Goal: Navigation & Orientation: Find specific page/section

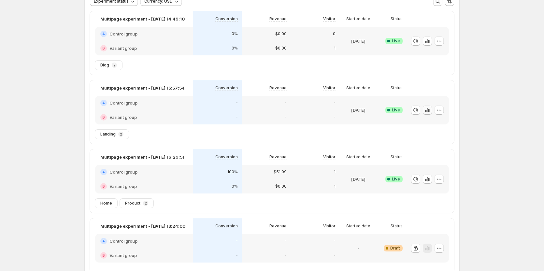
scroll to position [65, 0]
click at [426, 179] on icon "button" at bounding box center [427, 179] width 7 height 7
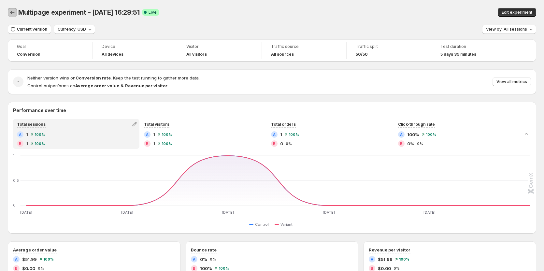
click at [11, 14] on icon "Back" at bounding box center [12, 12] width 7 height 7
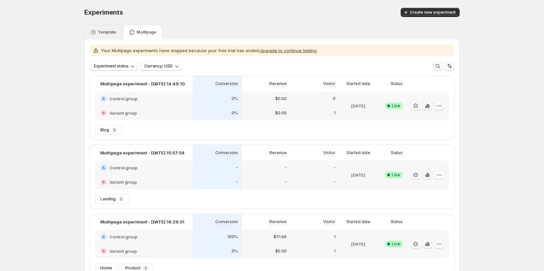
click at [111, 31] on p "Template" at bounding box center [107, 32] width 19 height 5
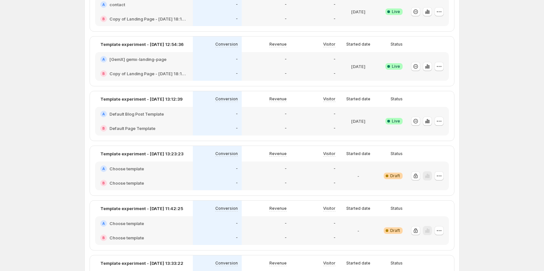
scroll to position [521, 0]
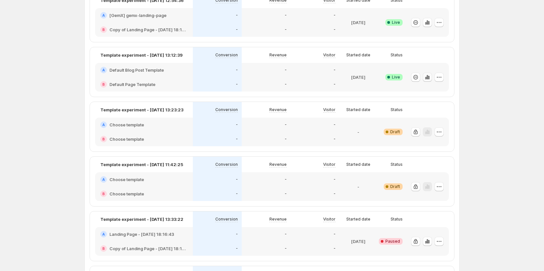
click at [430, 76] on icon "button" at bounding box center [427, 77] width 7 height 7
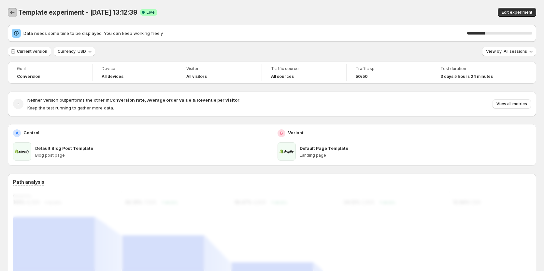
click at [14, 12] on icon "Back" at bounding box center [12, 12] width 7 height 7
